Goal: Task Accomplishment & Management: Use online tool/utility

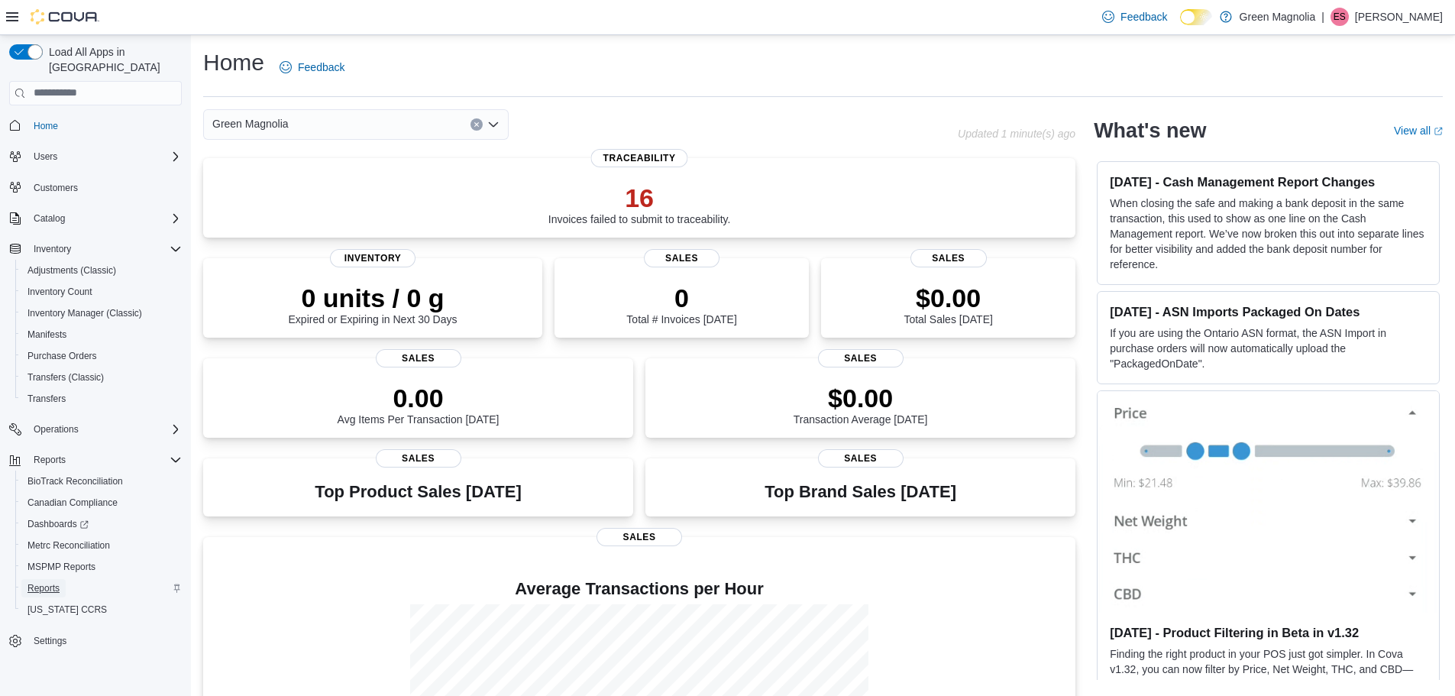
click at [42, 582] on span "Reports" at bounding box center [43, 588] width 32 height 12
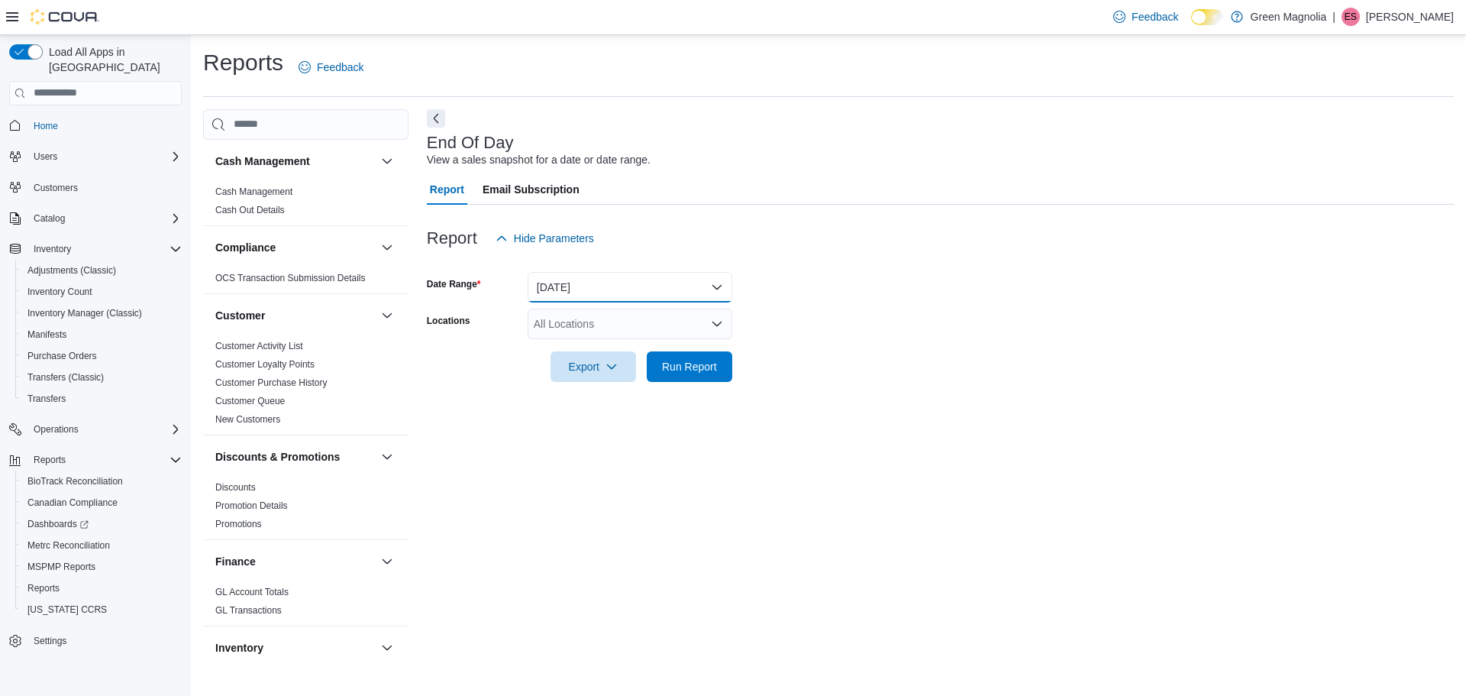
click at [583, 298] on button "Today" at bounding box center [630, 287] width 205 height 31
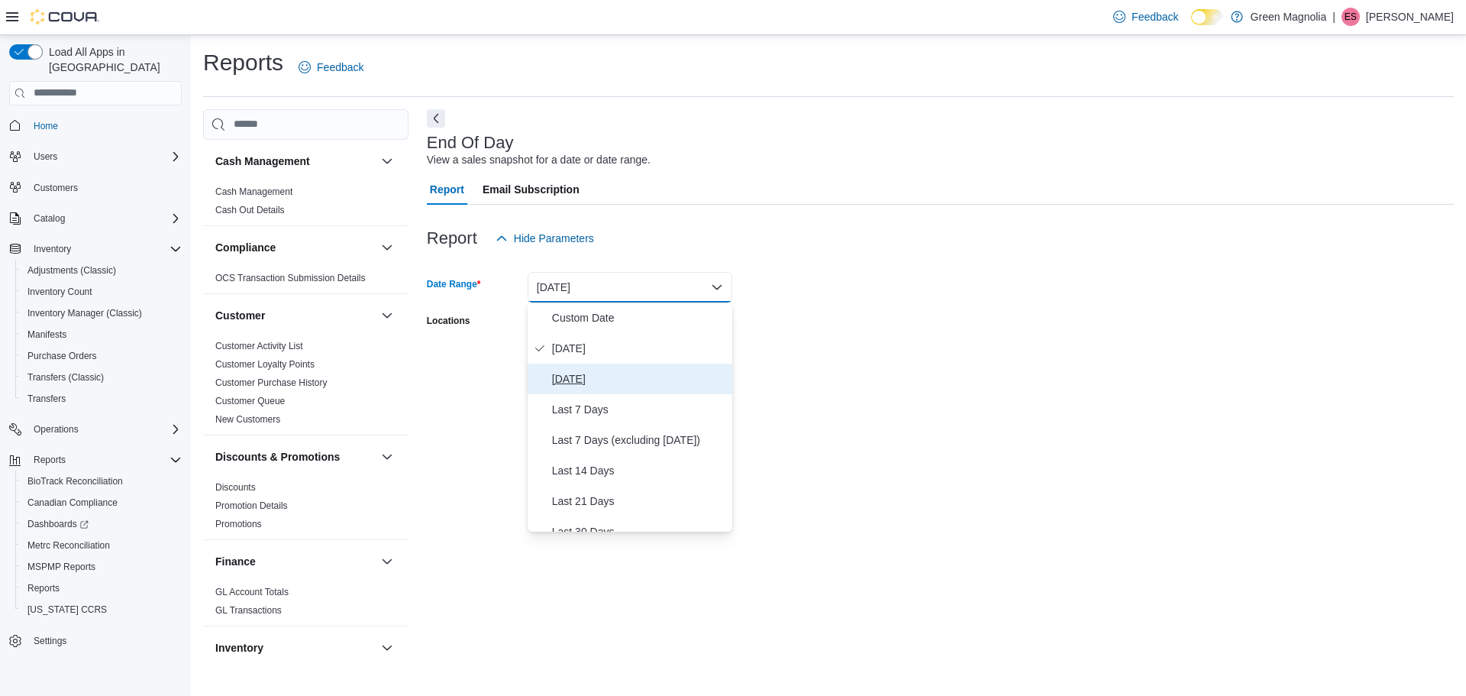
click at [596, 380] on span "Yesterday" at bounding box center [639, 379] width 174 height 18
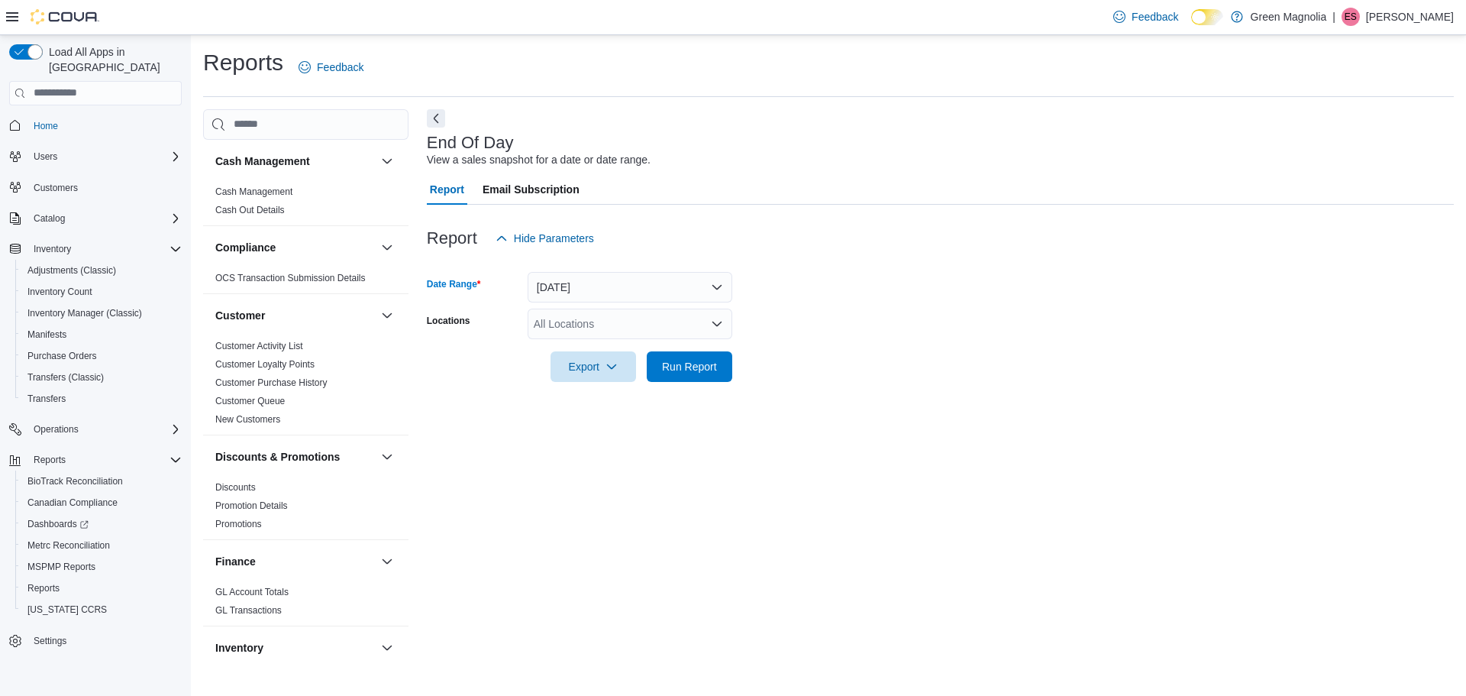
click at [611, 315] on div "All Locations" at bounding box center [630, 323] width 205 height 31
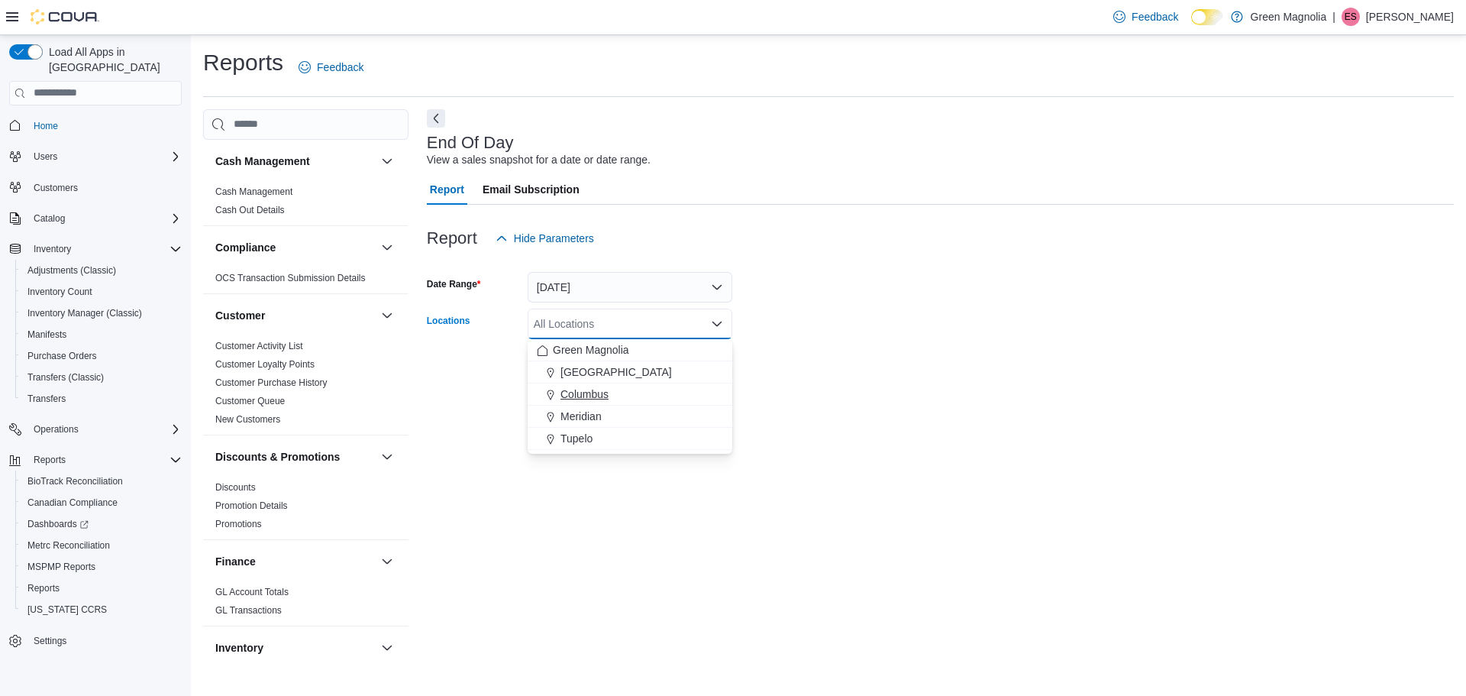
click at [589, 394] on span "Columbus" at bounding box center [584, 393] width 48 height 15
click at [470, 374] on div "Export Run Report" at bounding box center [579, 366] width 305 height 31
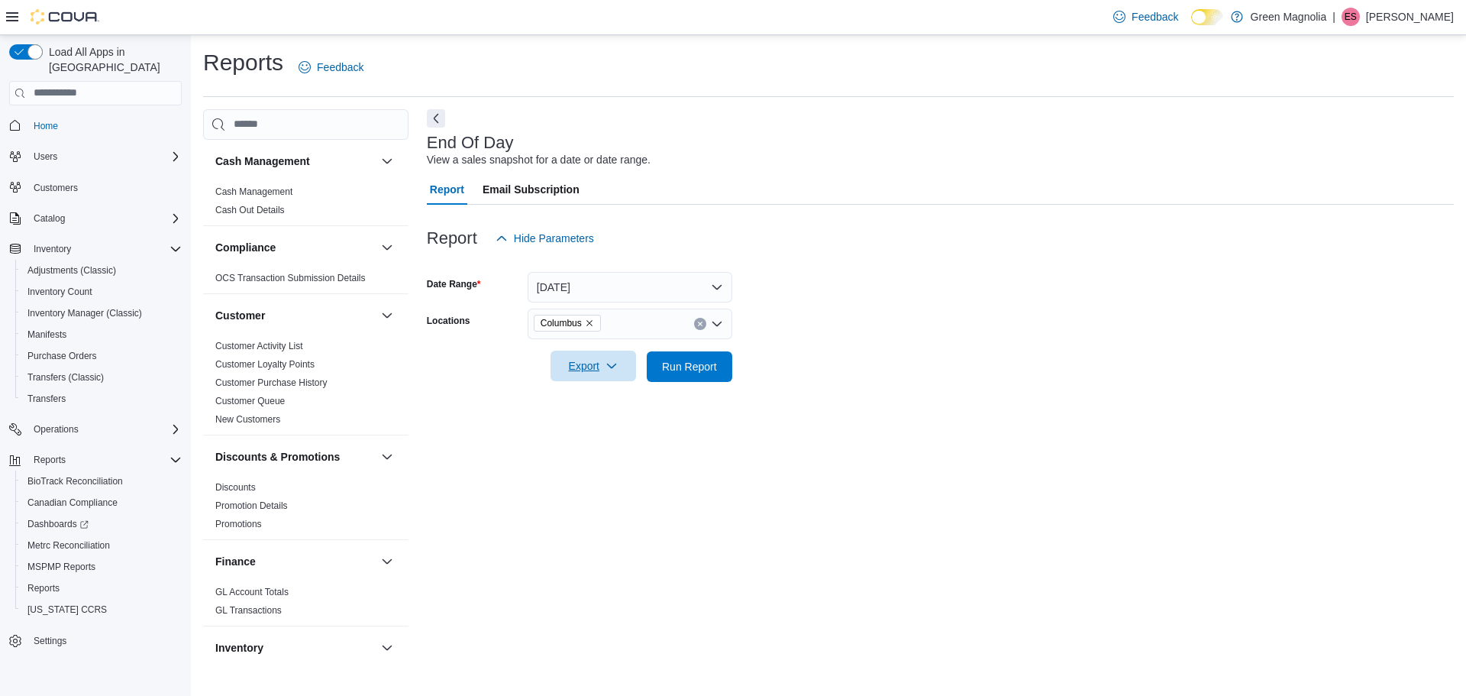
click at [604, 360] on span "Export" at bounding box center [593, 365] width 67 height 31
click at [626, 431] on span "Export to Pdf" at bounding box center [595, 428] width 69 height 12
click at [682, 366] on span "Run Report" at bounding box center [689, 366] width 55 height 15
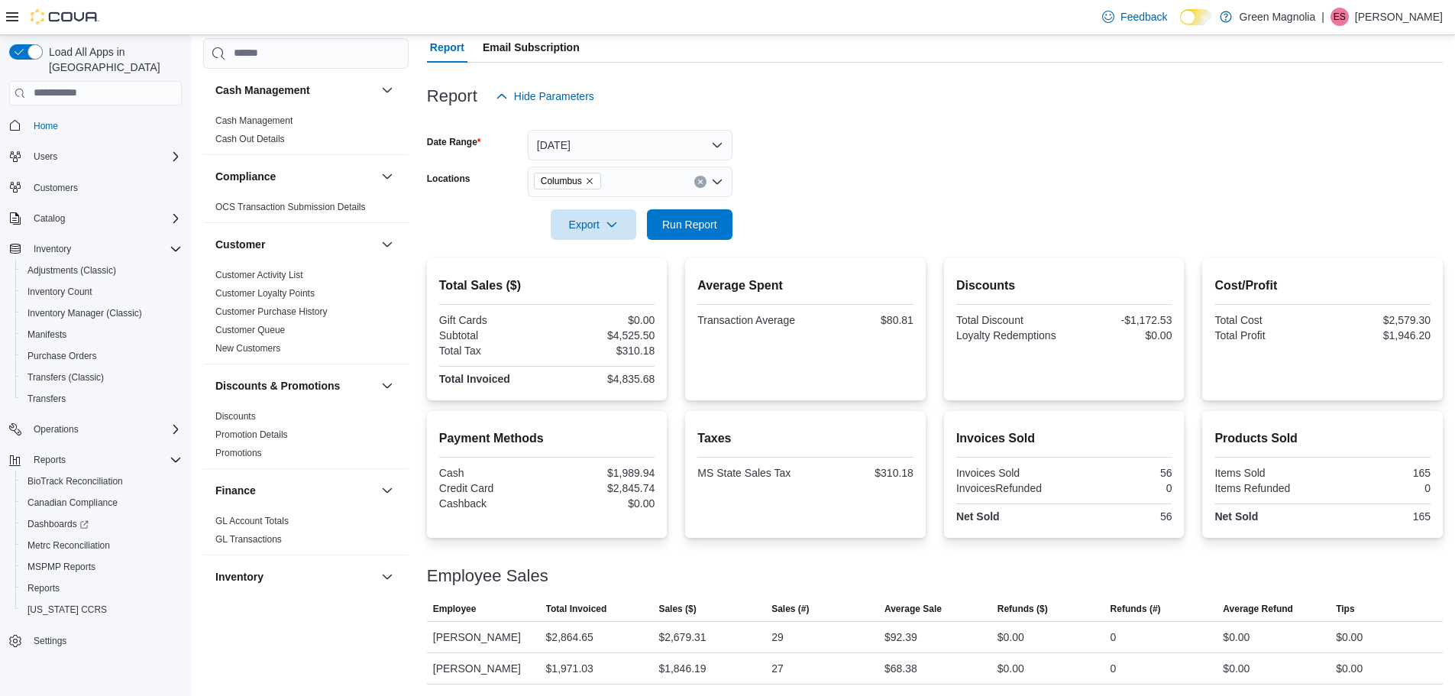
scroll to position [143, 0]
click at [849, 231] on form "Date Range Yesterday Locations Columbus Export Run Report" at bounding box center [935, 175] width 1016 height 128
